Goal: Check status: Check status

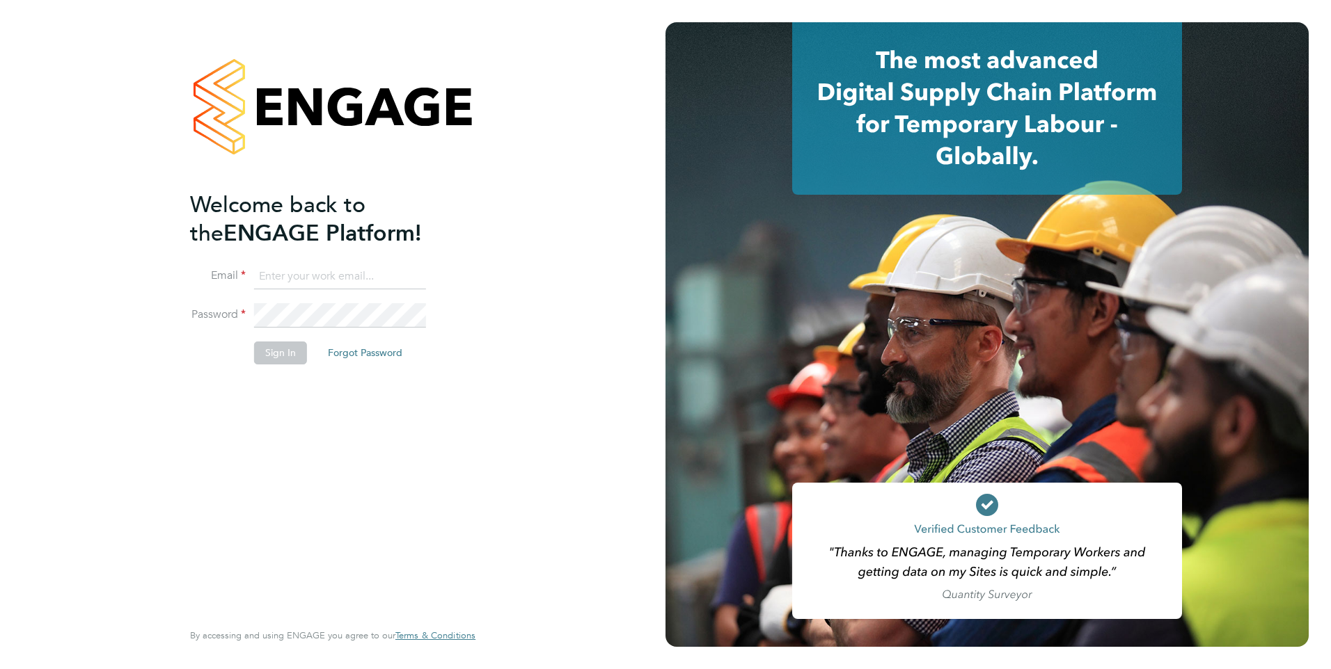
type input "[PERSON_NAME][EMAIL_ADDRESS][PERSON_NAME][DOMAIN_NAME]"
click at [276, 359] on button "Sign In" at bounding box center [280, 353] width 53 height 22
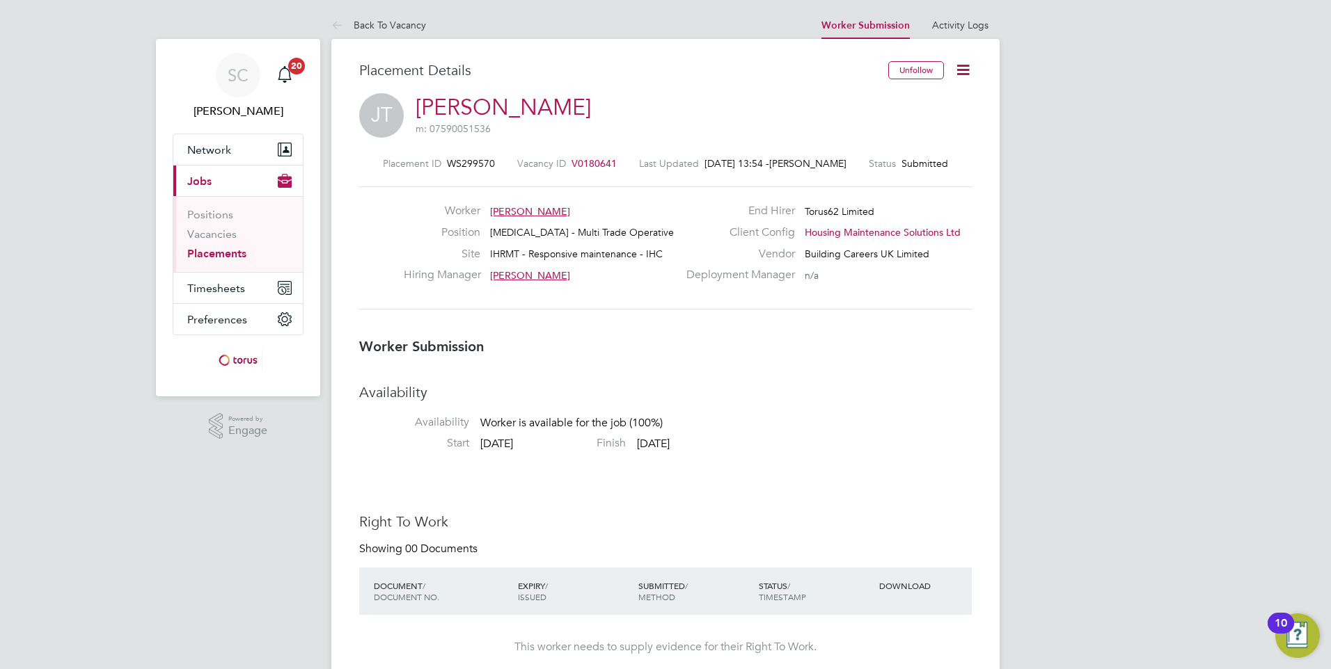
click at [970, 67] on icon at bounding box center [962, 69] width 17 height 17
click at [673, 354] on h3 "Worker Submission" at bounding box center [665, 346] width 612 height 18
click at [956, 73] on icon at bounding box center [962, 69] width 17 height 17
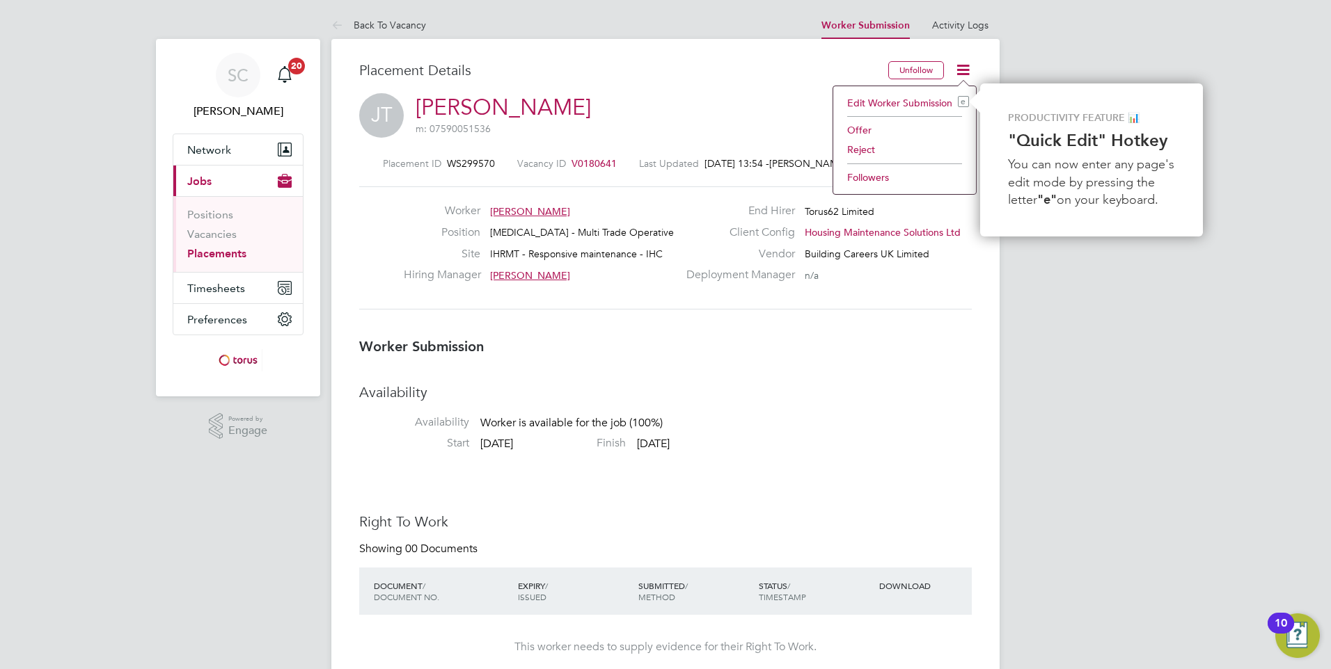
click at [864, 130] on li "Offer" at bounding box center [904, 129] width 129 height 19
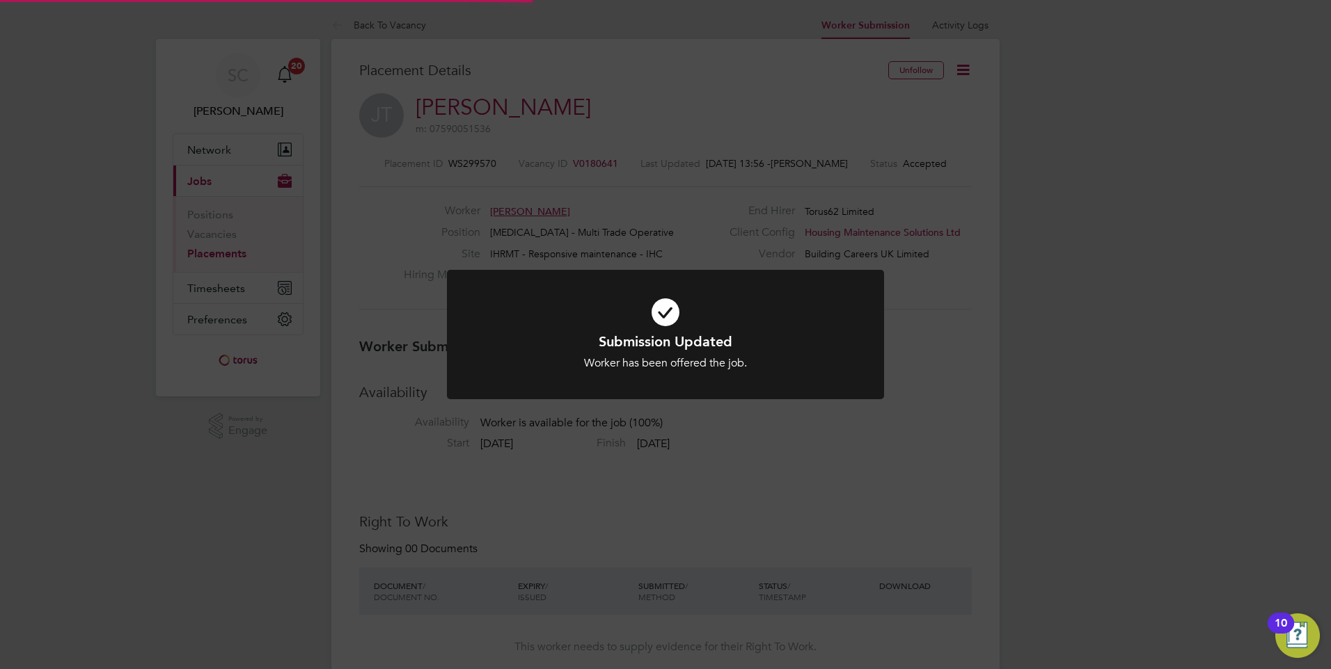
scroll to position [7, 7]
click at [940, 395] on div "Submission Updated Worker has been offered the job. Cancel Okay" at bounding box center [665, 334] width 1331 height 669
